Goal: Transaction & Acquisition: Purchase product/service

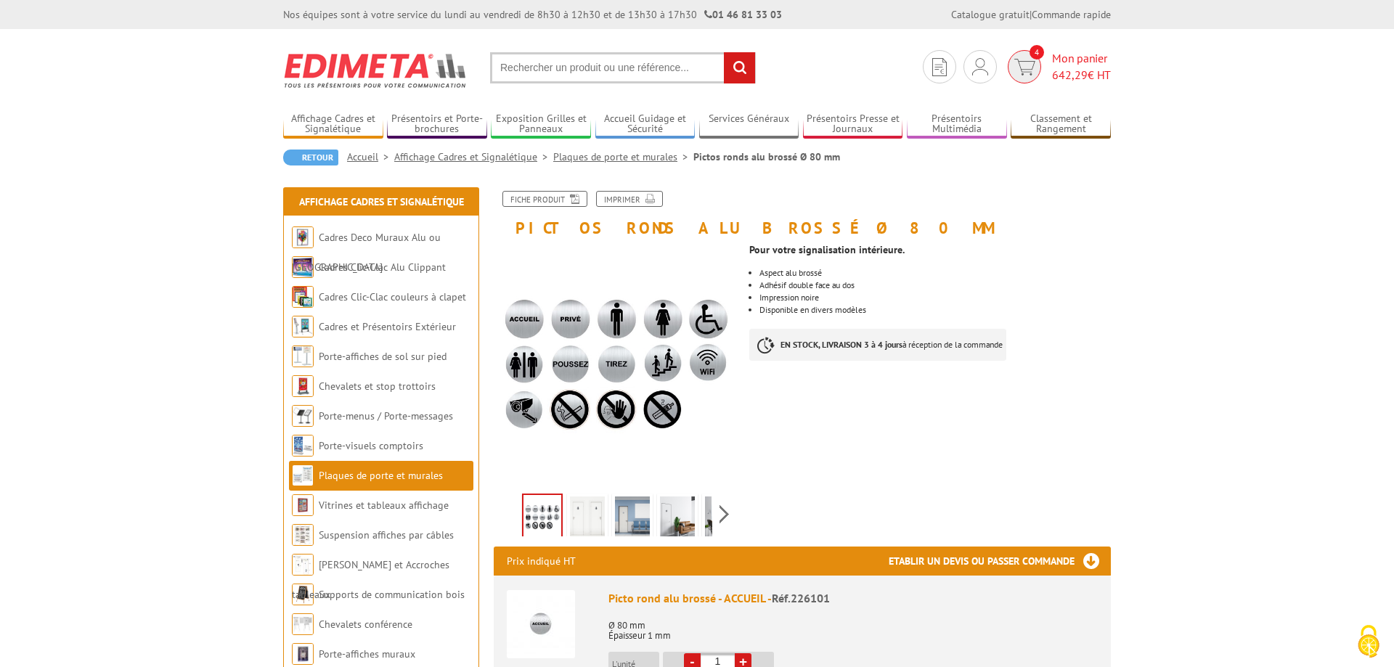
click at [1096, 68] on span "642,29 € HT" at bounding box center [1081, 75] width 59 height 17
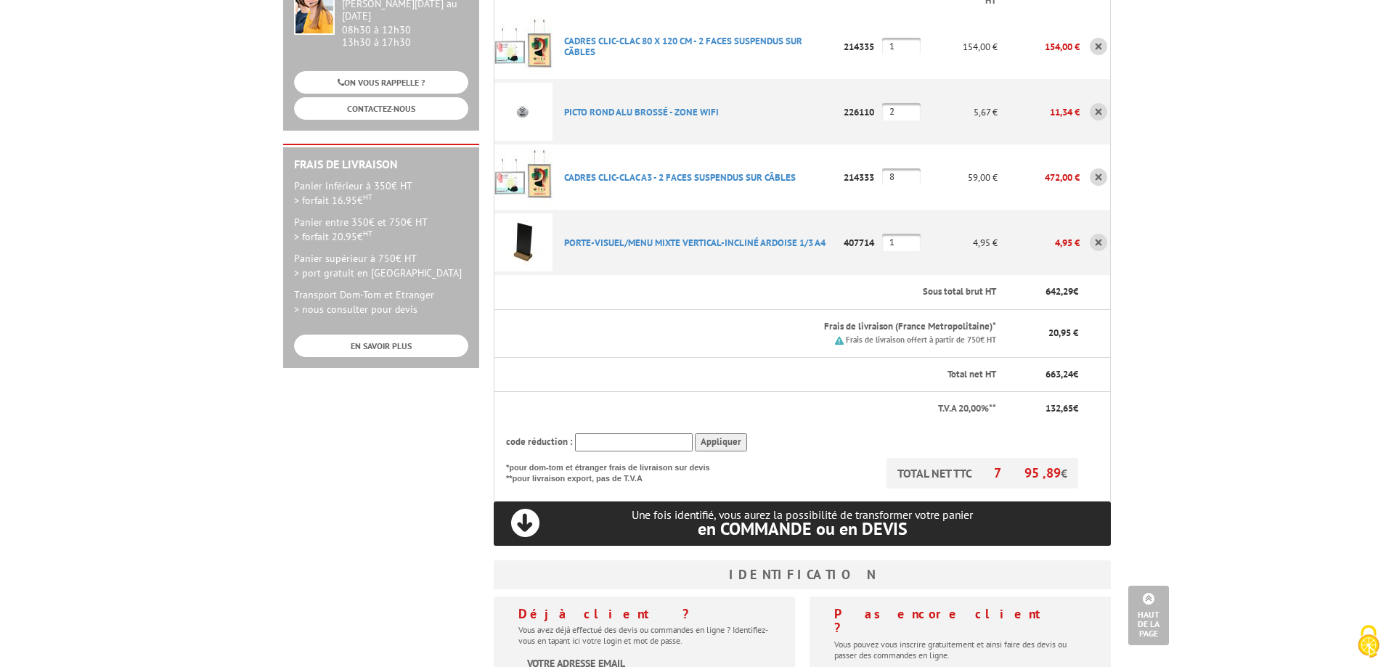
scroll to position [444, 0]
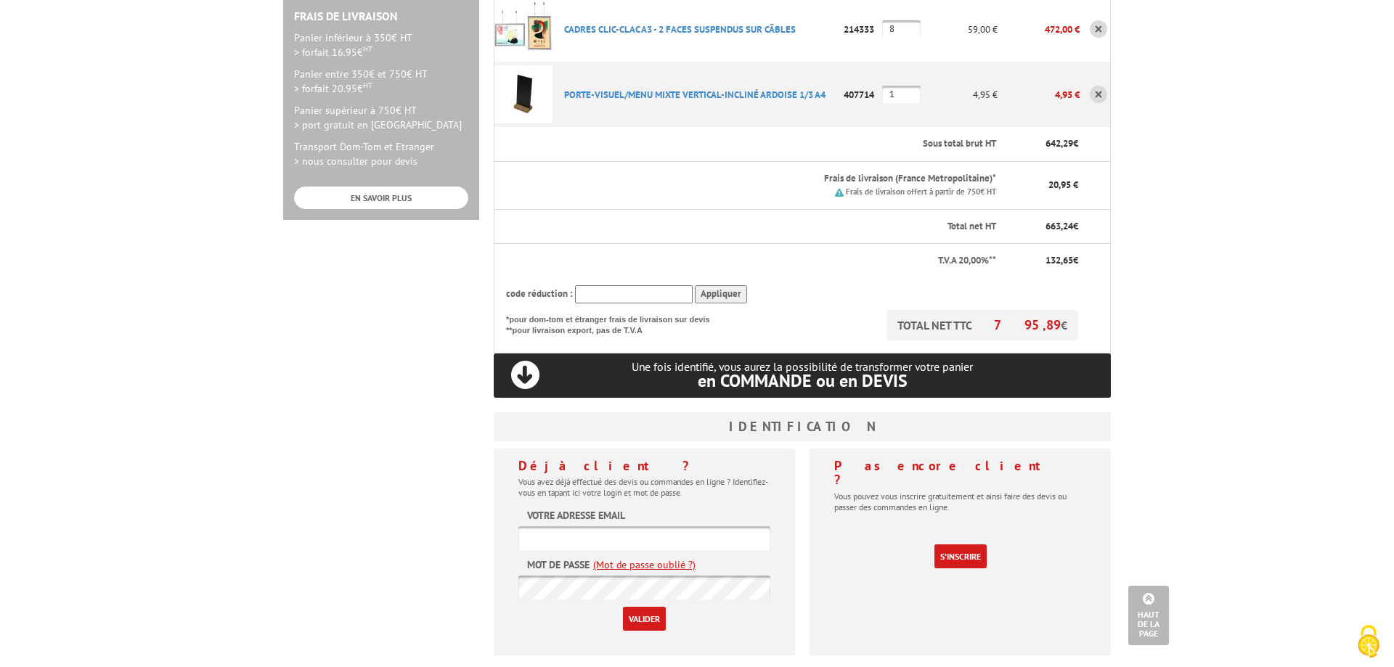
click at [552, 527] on input "text" at bounding box center [645, 539] width 252 height 24
click at [551, 527] on input "text" at bounding box center [645, 539] width 252 height 24
paste input "[PERSON_NAME][EMAIL_ADDRESS][DOMAIN_NAME]"
type input "[PERSON_NAME][EMAIL_ADDRESS][DOMAIN_NAME]"
click at [635, 607] on input "Valider" at bounding box center [644, 619] width 43 height 24
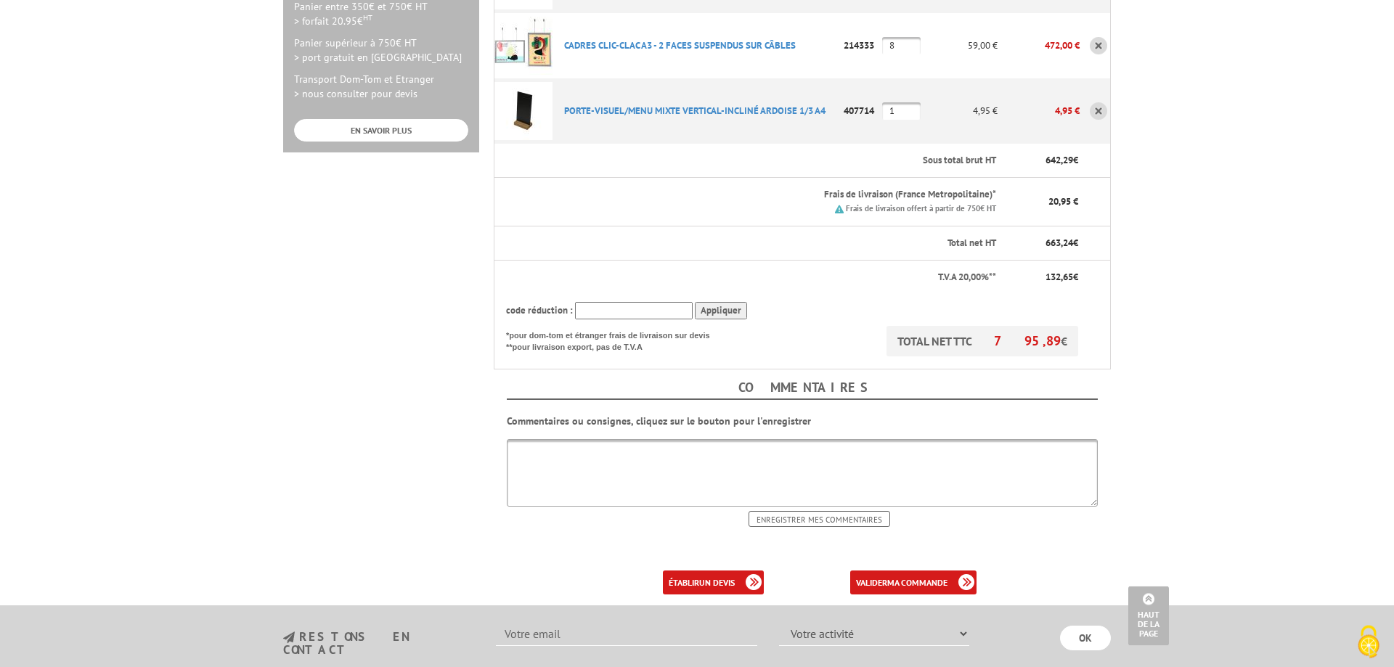
scroll to position [519, 0]
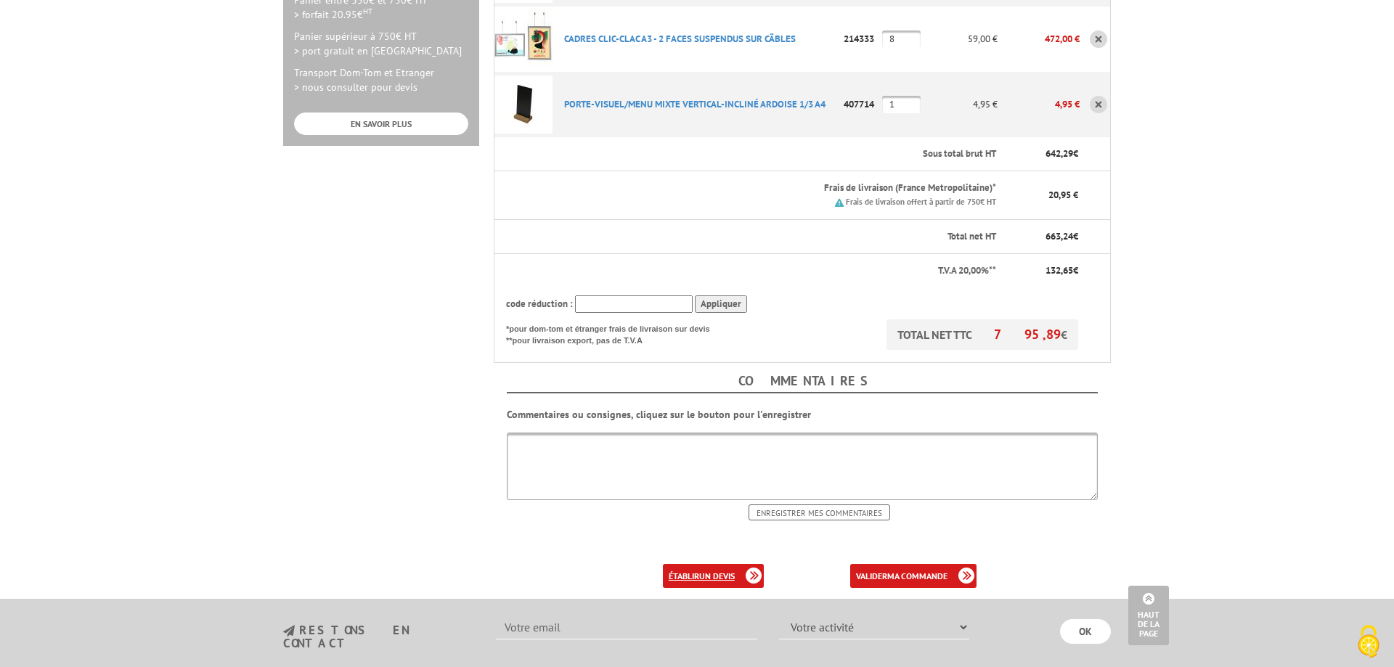
click at [705, 571] on b "un devis" at bounding box center [717, 576] width 36 height 11
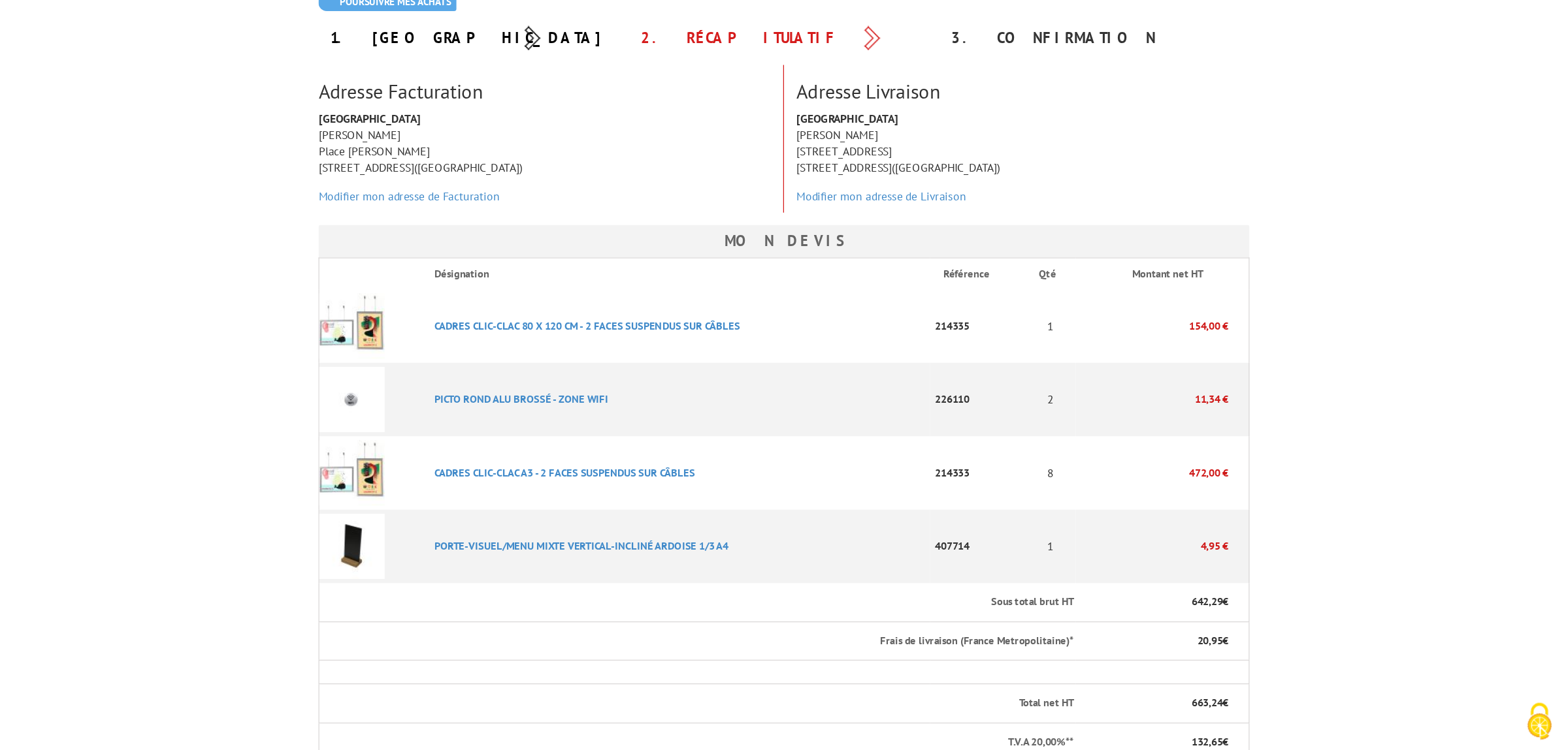
scroll to position [133, 0]
